Goal: Transaction & Acquisition: Obtain resource

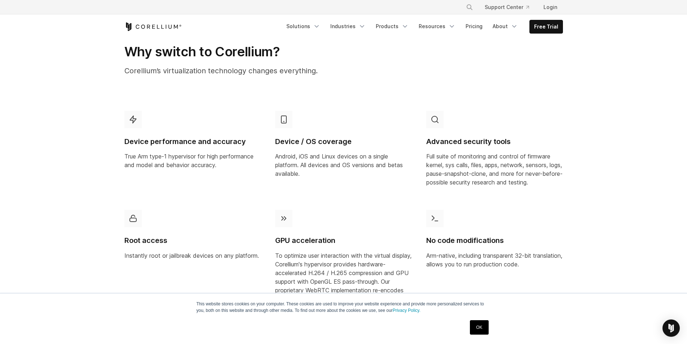
scroll to position [360, 0]
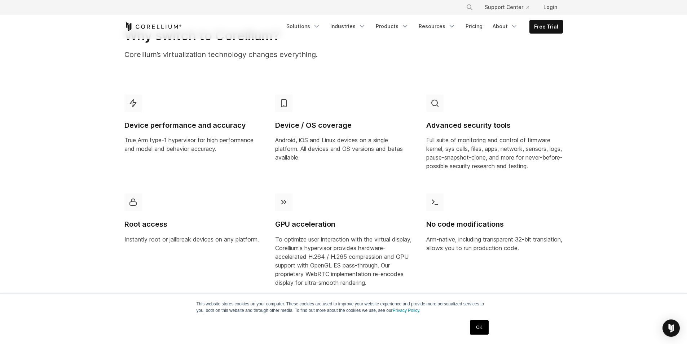
click at [482, 322] on link "OK" at bounding box center [479, 327] width 18 height 14
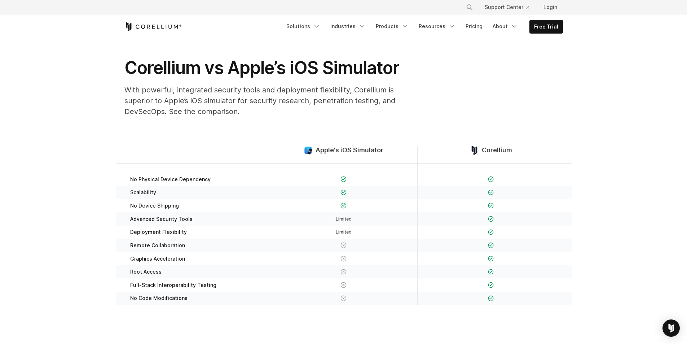
scroll to position [0, 0]
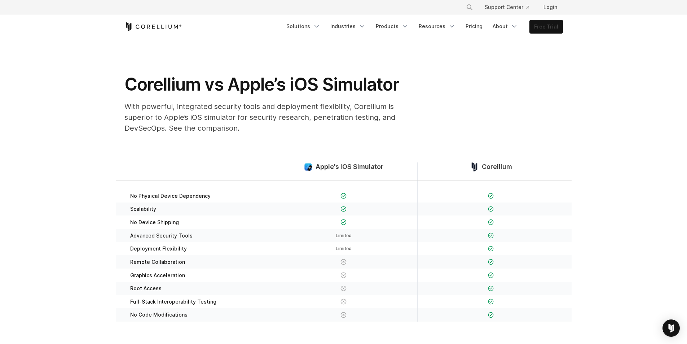
click at [540, 30] on link "Free Trial" at bounding box center [546, 26] width 33 height 13
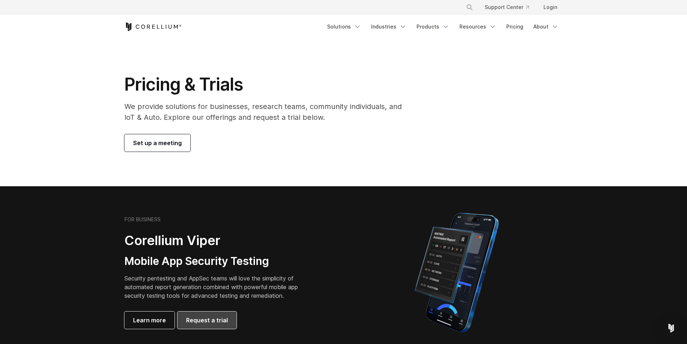
click at [225, 322] on link "Request a trial" at bounding box center [206, 319] width 59 height 17
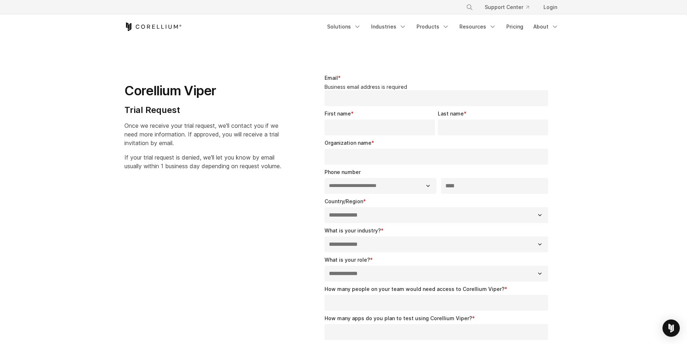
select select "**"
